Goal: Check status: Check status

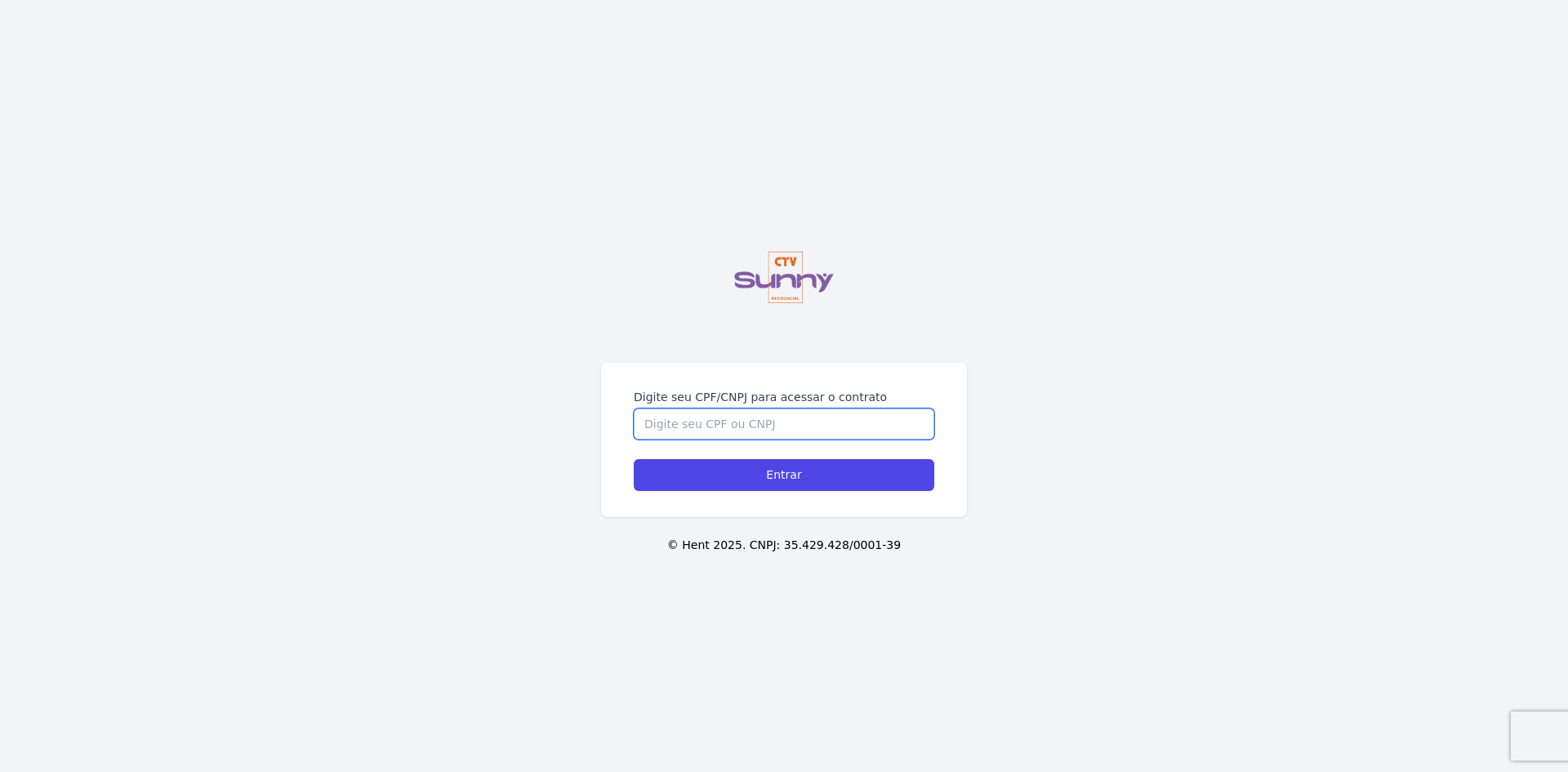
click at [714, 433] on input "Digite seu CPF/CNPJ para acessar o contrato" at bounding box center [784, 424] width 300 height 31
type input "15140699702"
click at [756, 453] on form "Digite seu CPF/CNPJ para acessar o contrato 15140699702 Entrar" at bounding box center [784, 440] width 300 height 102
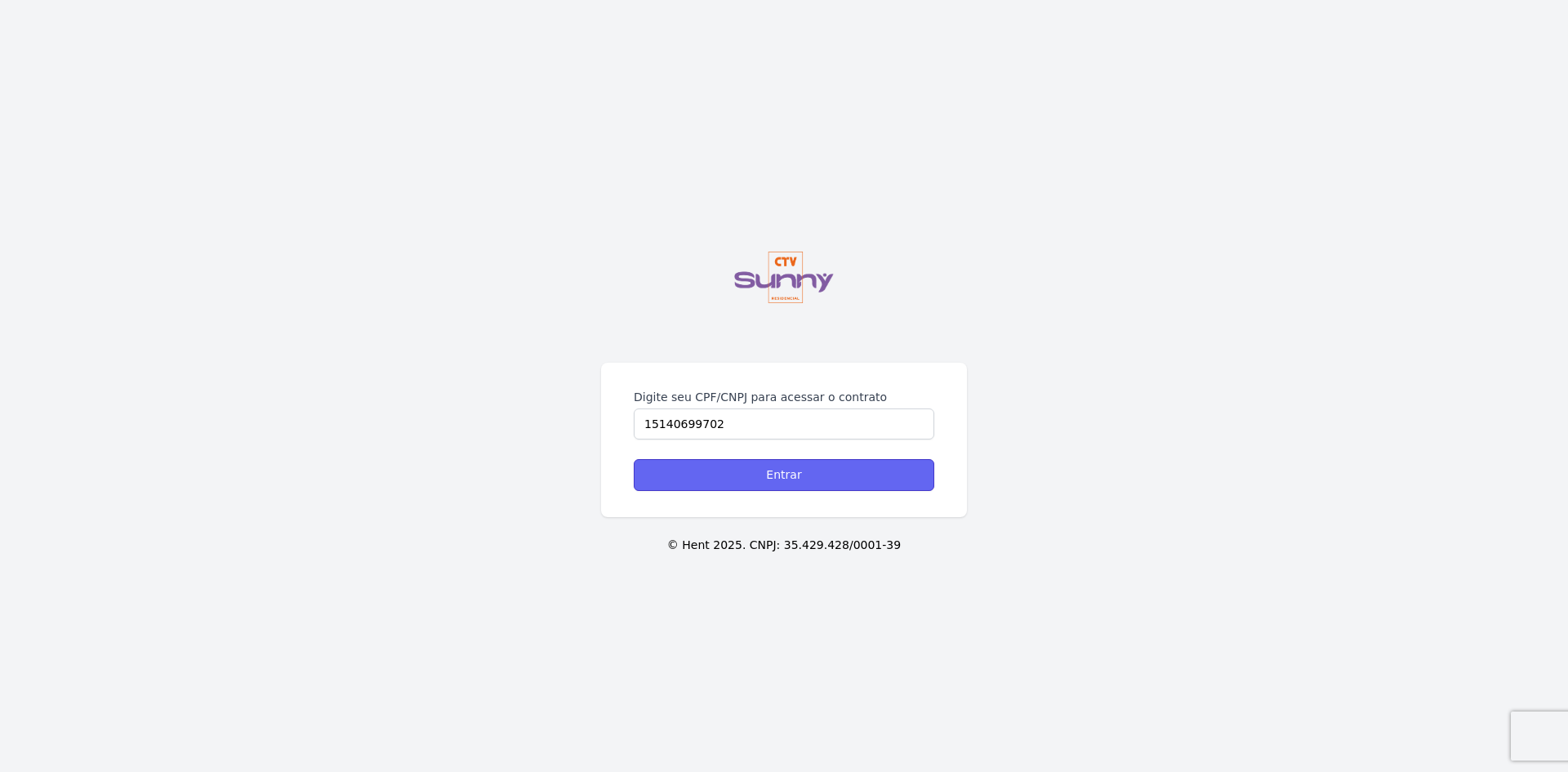
click at [777, 476] on input "Entrar" at bounding box center [784, 475] width 300 height 32
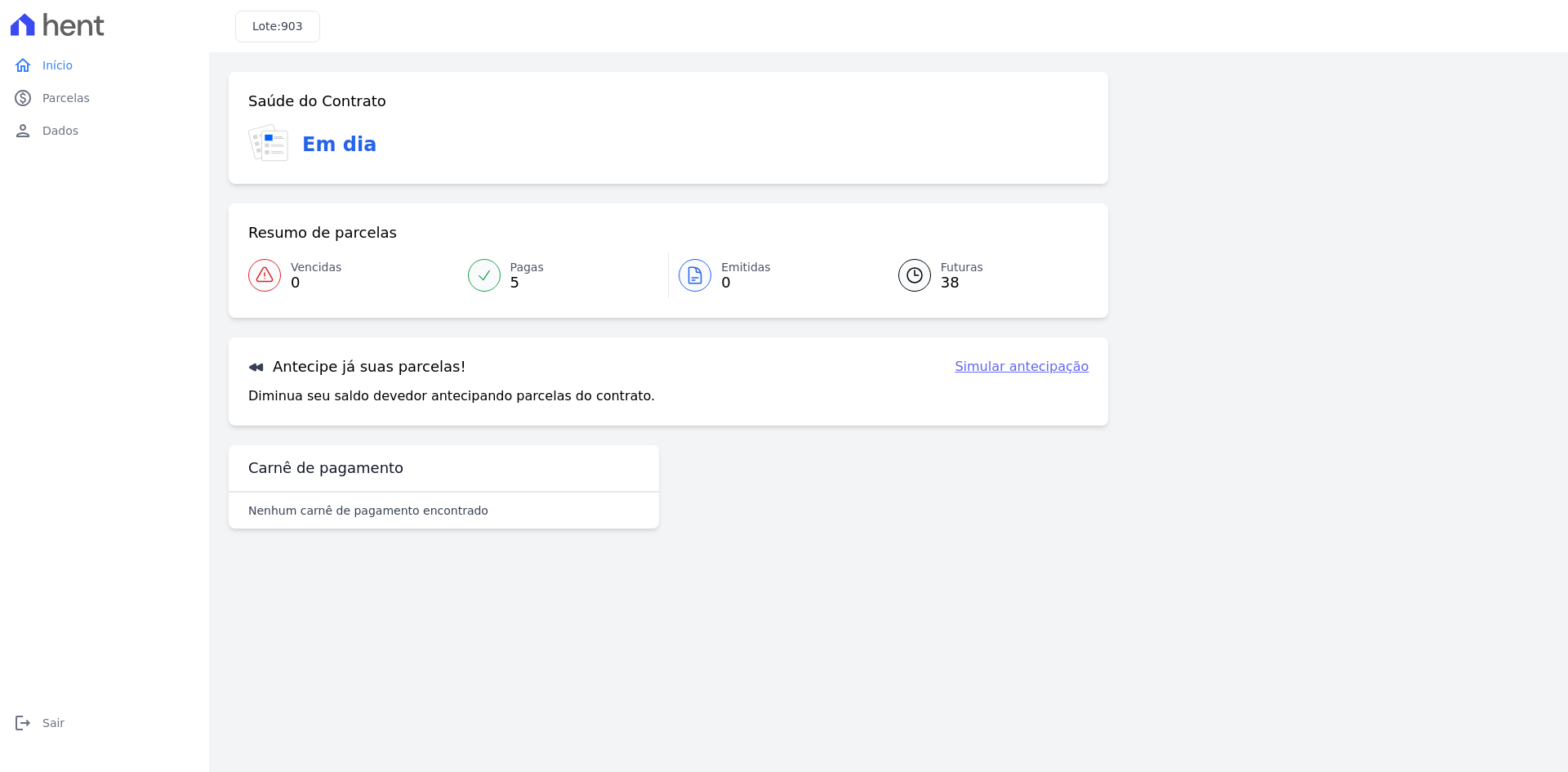
click at [501, 284] on link "Pagas 5" at bounding box center [563, 275] width 211 height 46
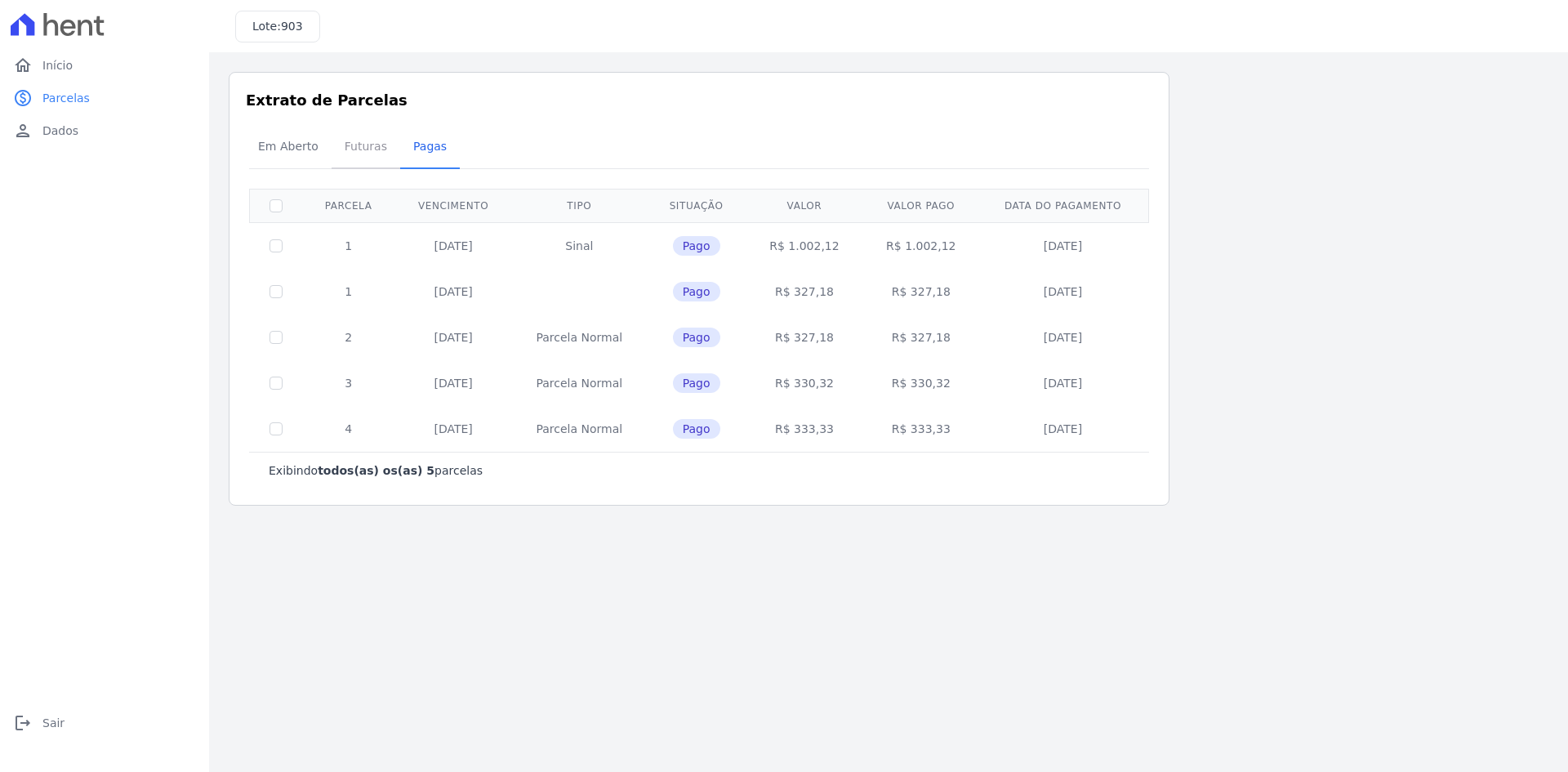
click at [357, 144] on span "Futuras" at bounding box center [366, 146] width 62 height 33
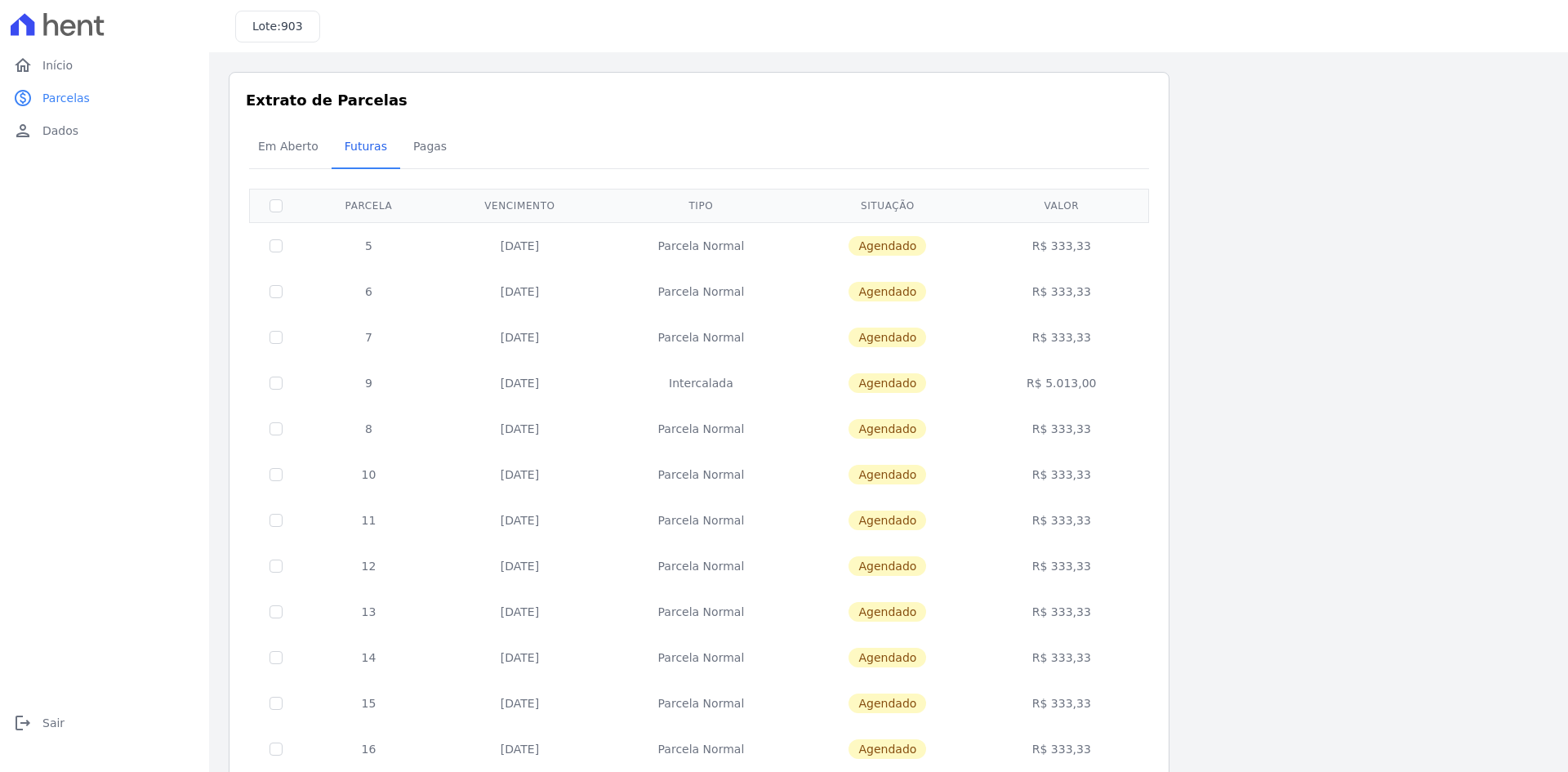
click at [429, 145] on span "Pagas" at bounding box center [430, 146] width 53 height 33
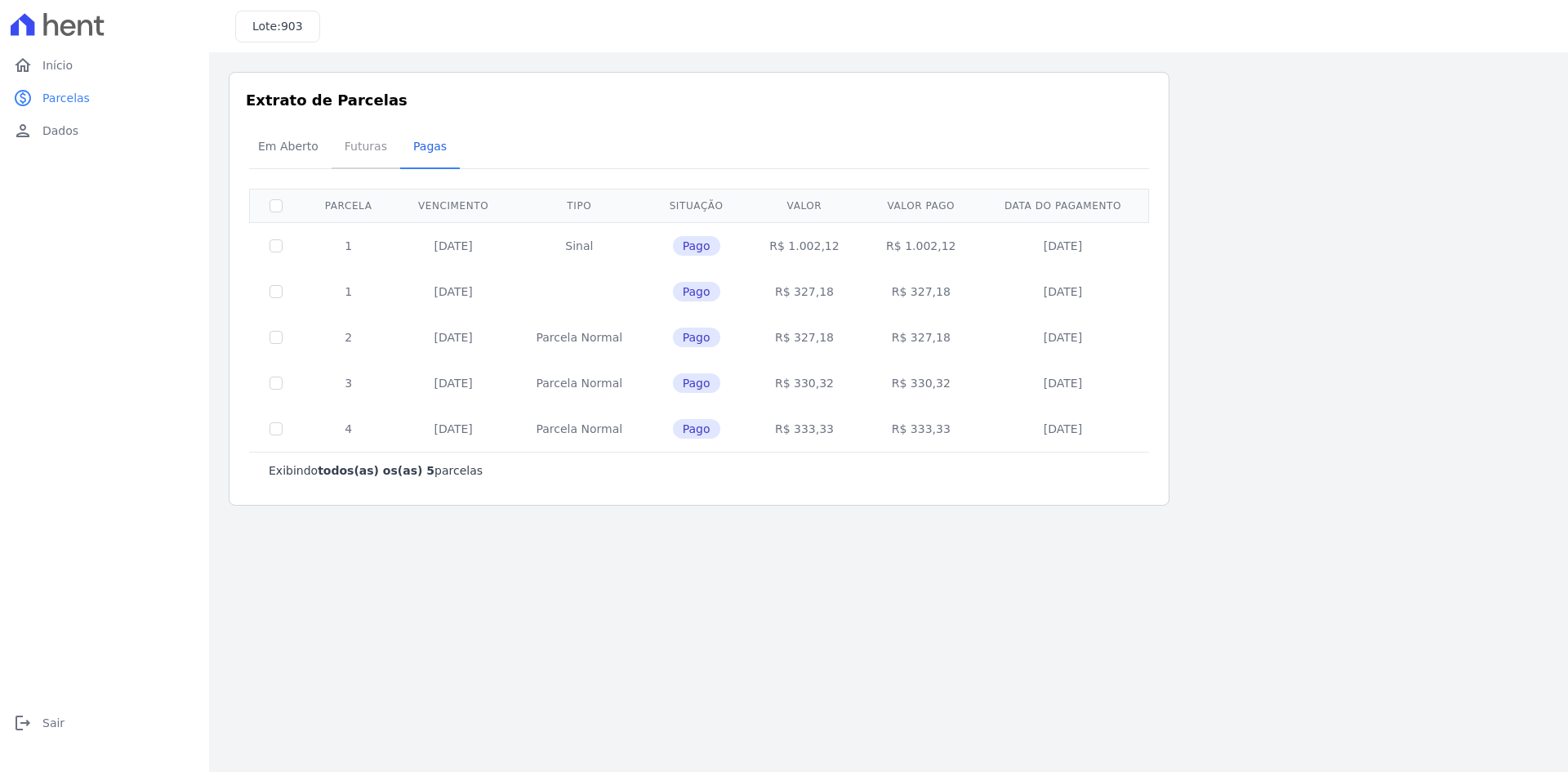
click at [335, 152] on span "Futuras" at bounding box center [366, 146] width 62 height 33
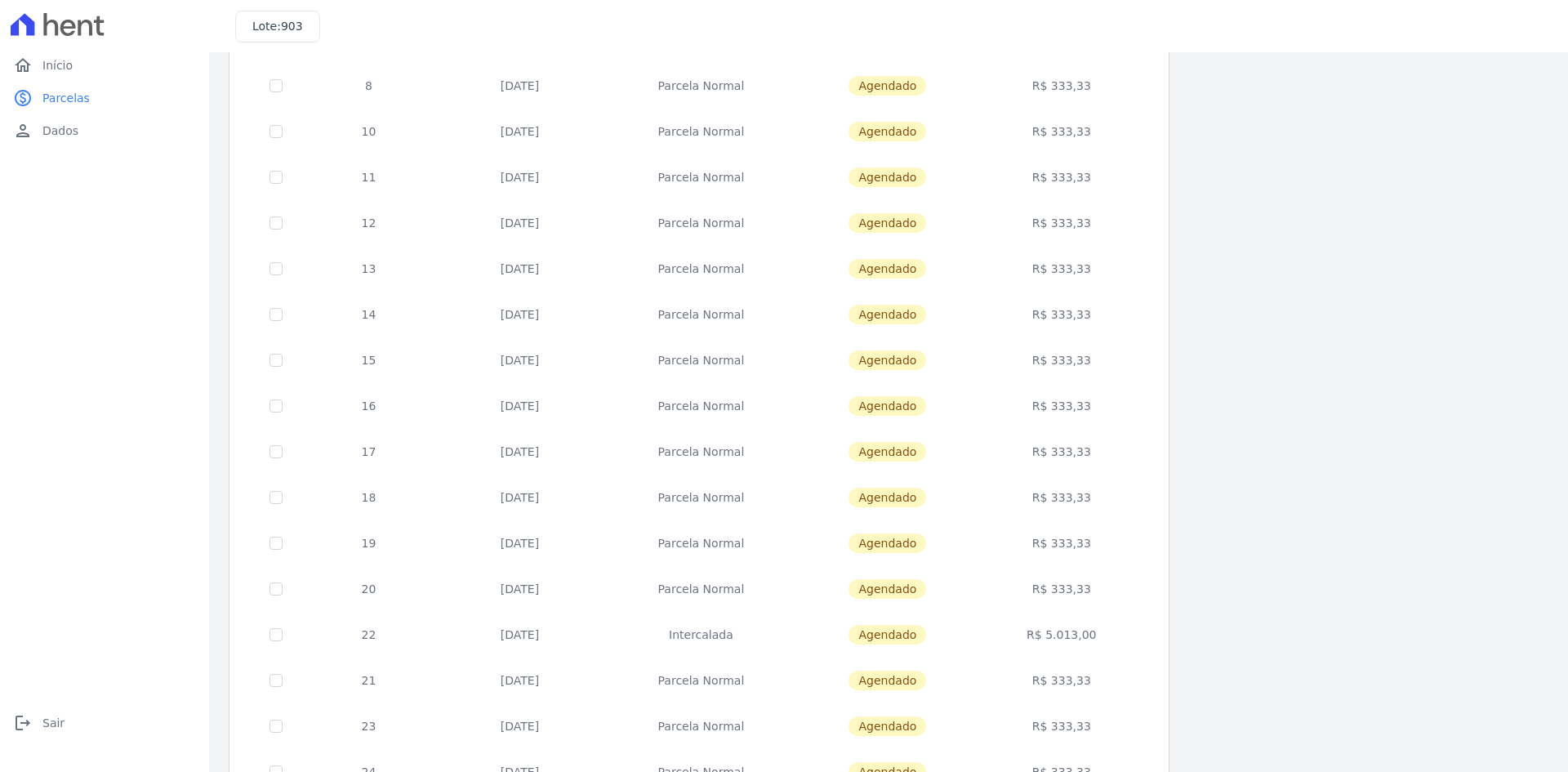
scroll to position [460, 0]
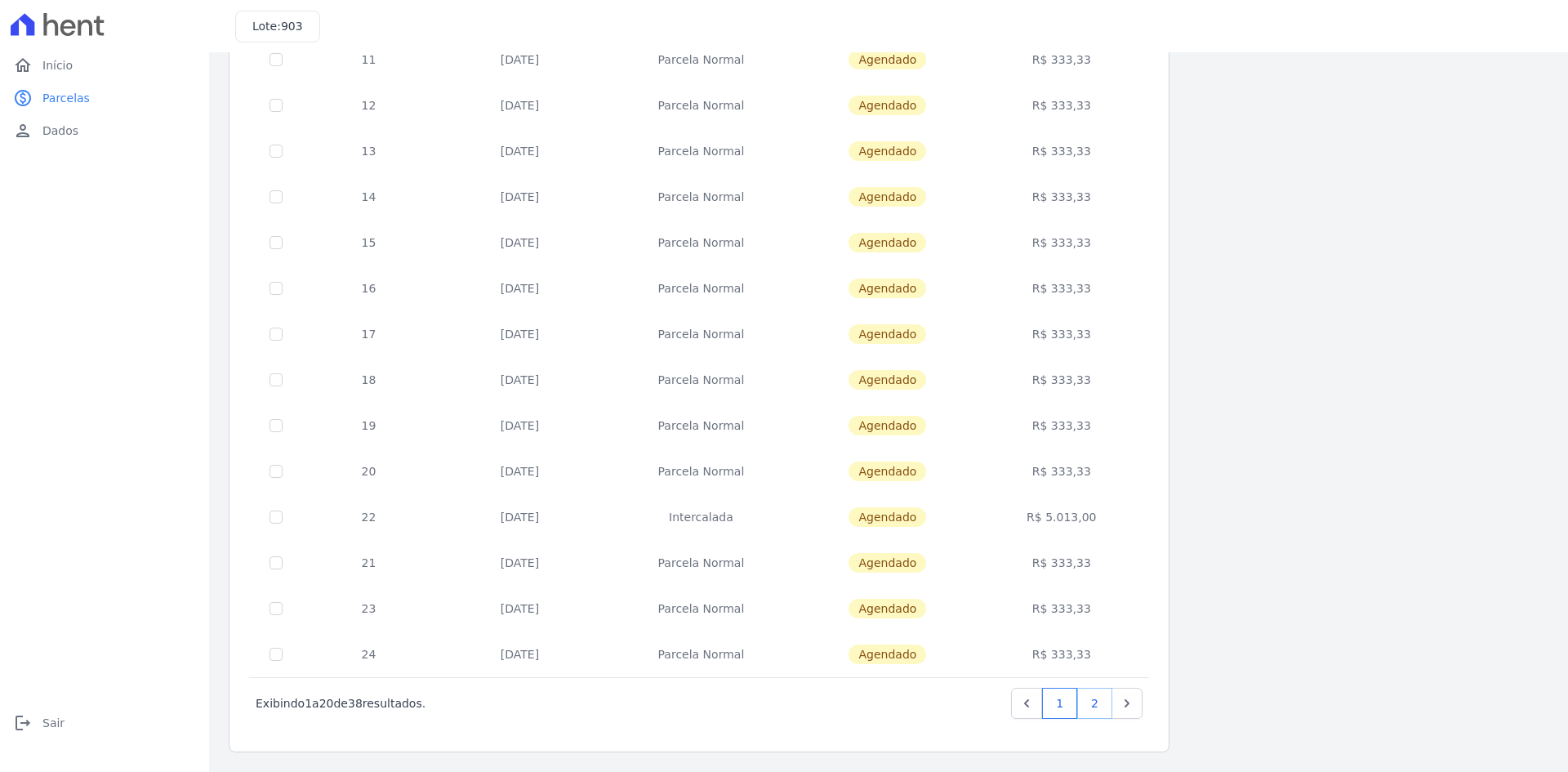
click at [1092, 701] on link "2" at bounding box center [1094, 703] width 35 height 31
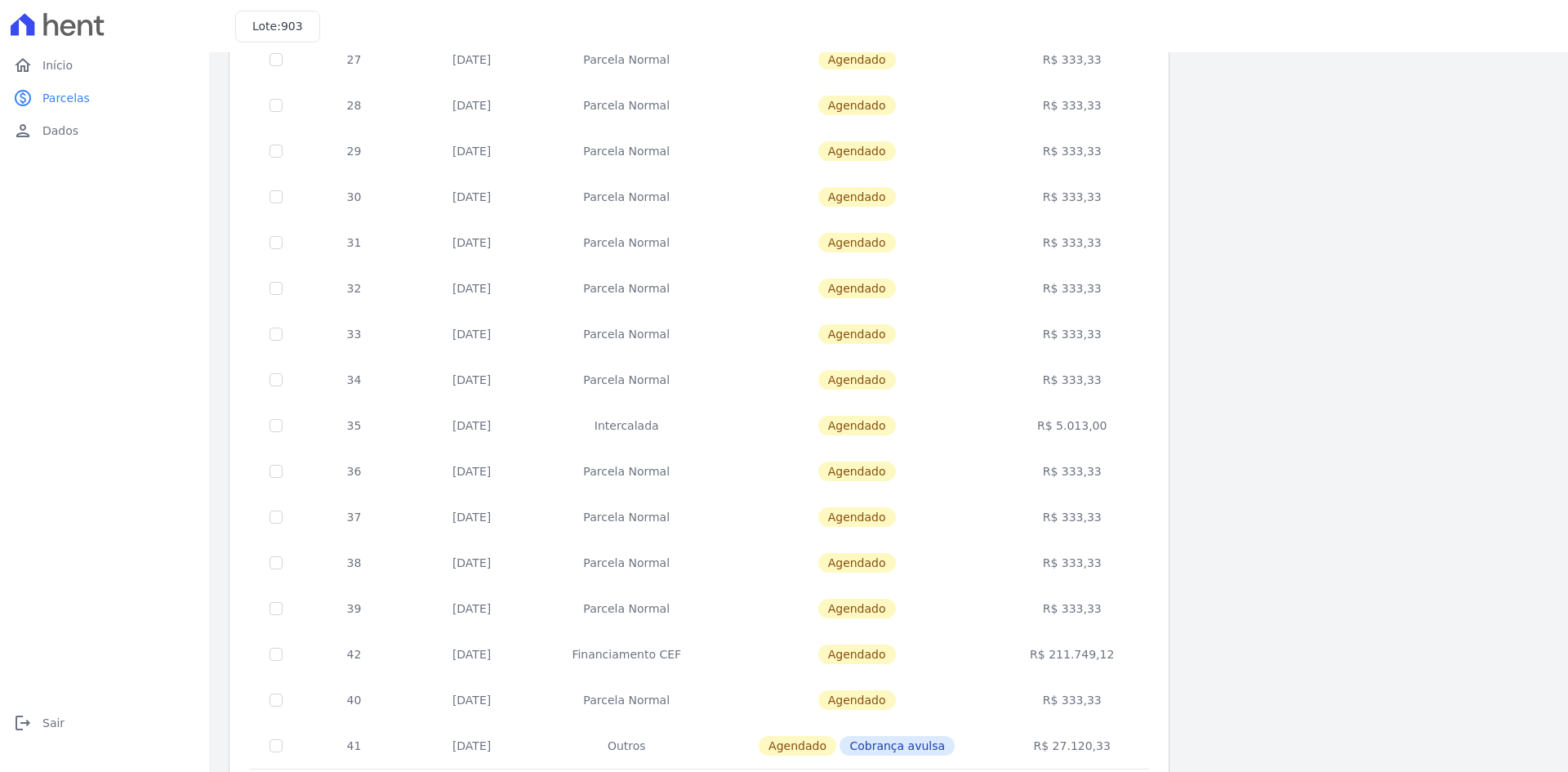
scroll to position [369, 0]
